Goal: Information Seeking & Learning: Understand process/instructions

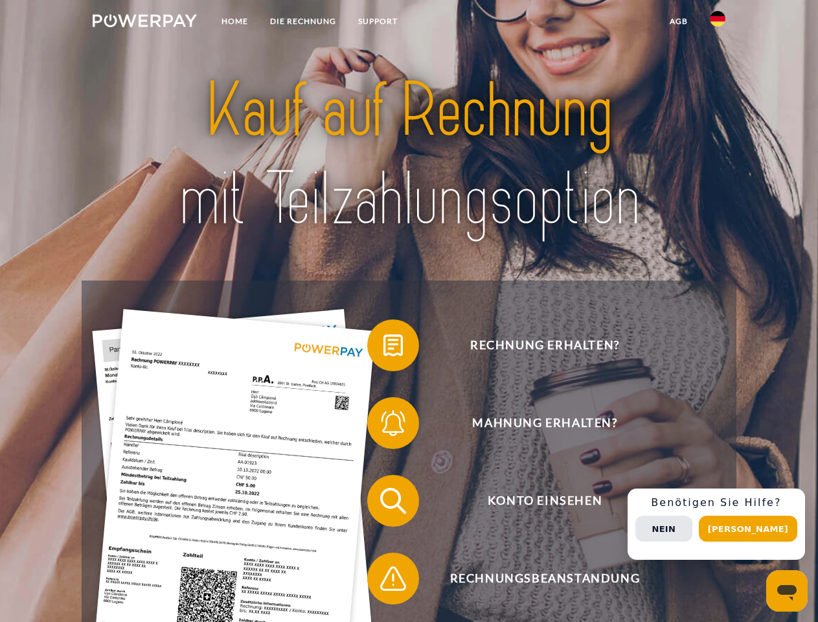
click at [145, 23] on img at bounding box center [145, 20] width 104 height 13
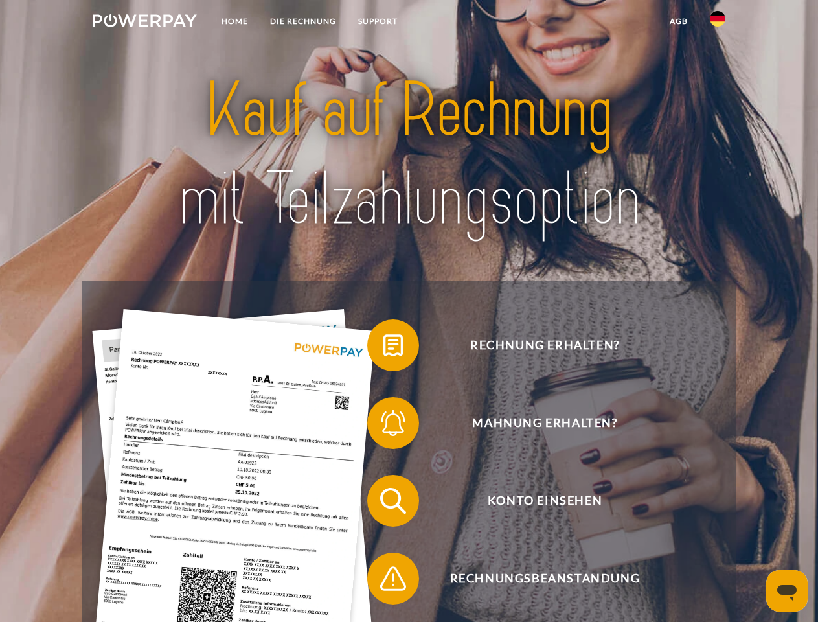
click at [718, 23] on img at bounding box center [718, 19] width 16 height 16
click at [678, 21] on link "agb" at bounding box center [679, 21] width 40 height 23
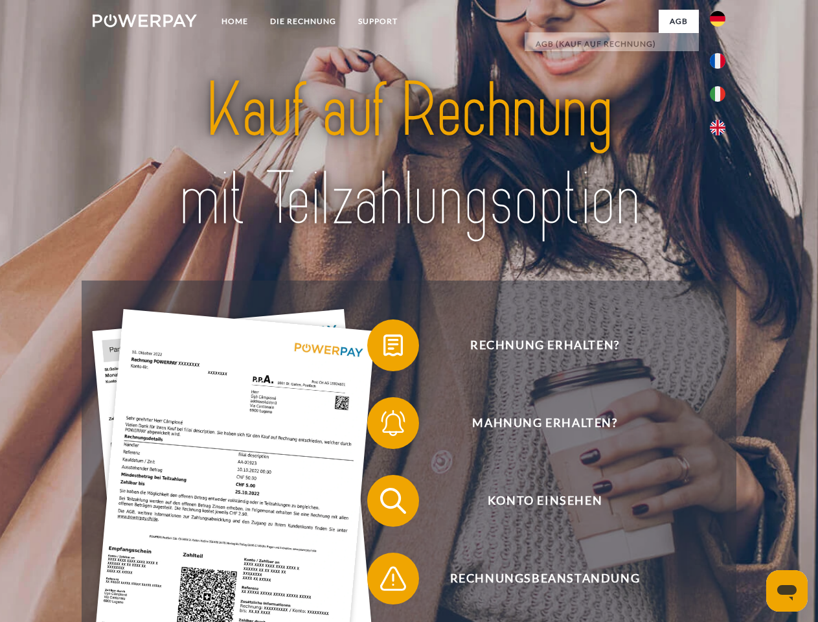
click at [384, 348] on span at bounding box center [373, 345] width 65 height 65
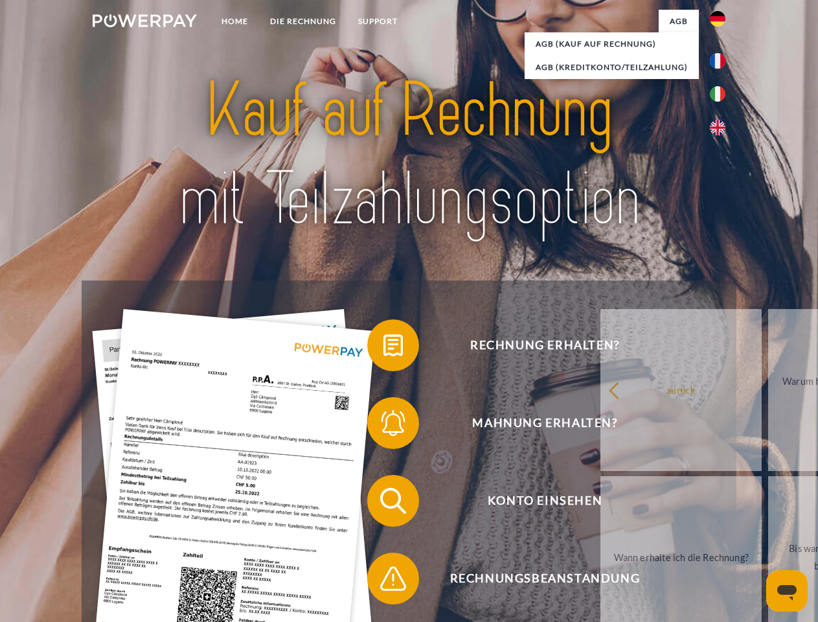
click at [384, 426] on span at bounding box center [373, 423] width 65 height 65
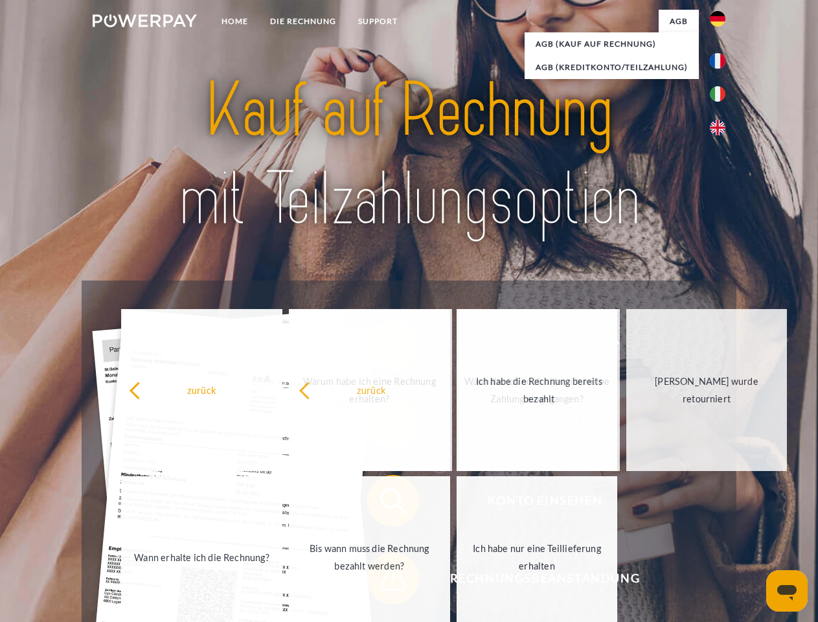
click at [384, 581] on span at bounding box center [373, 578] width 65 height 65
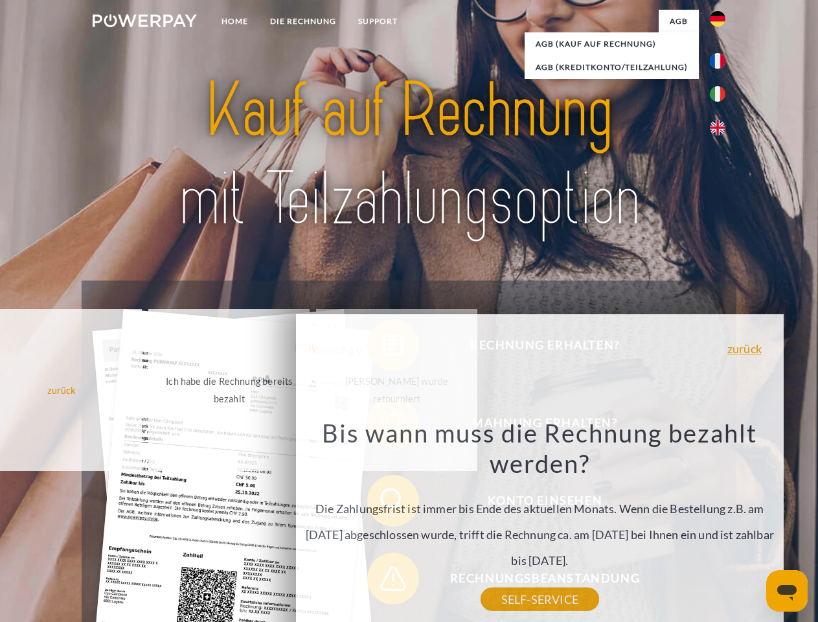
click at [721, 524] on div "Rechnung erhalten? Mahnung erhalten? Konto einsehen" at bounding box center [409, 540] width 654 height 518
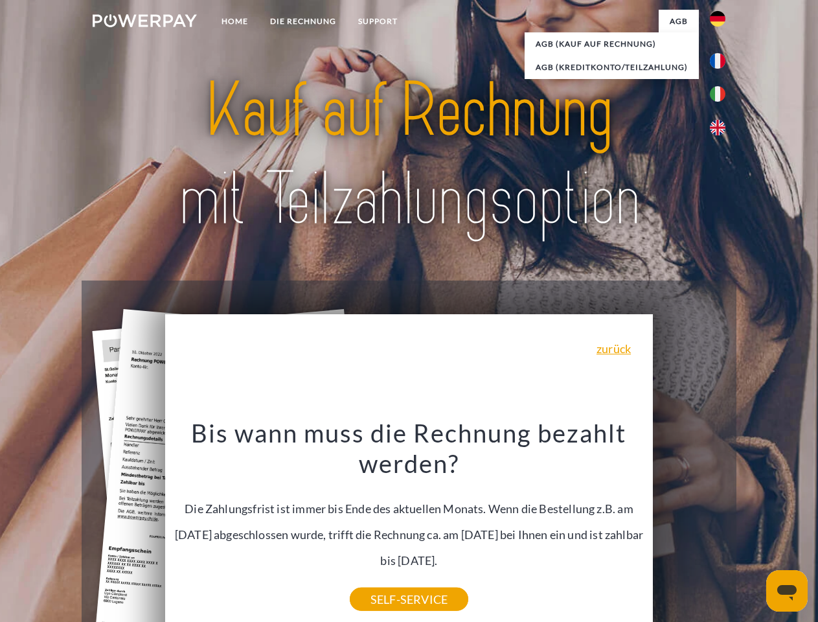
click at [689, 527] on span "Konto einsehen" at bounding box center [545, 501] width 318 height 52
click at [753, 529] on header "Home DIE RECHNUNG SUPPORT" at bounding box center [409, 447] width 818 height 895
